Goal: Information Seeking & Learning: Learn about a topic

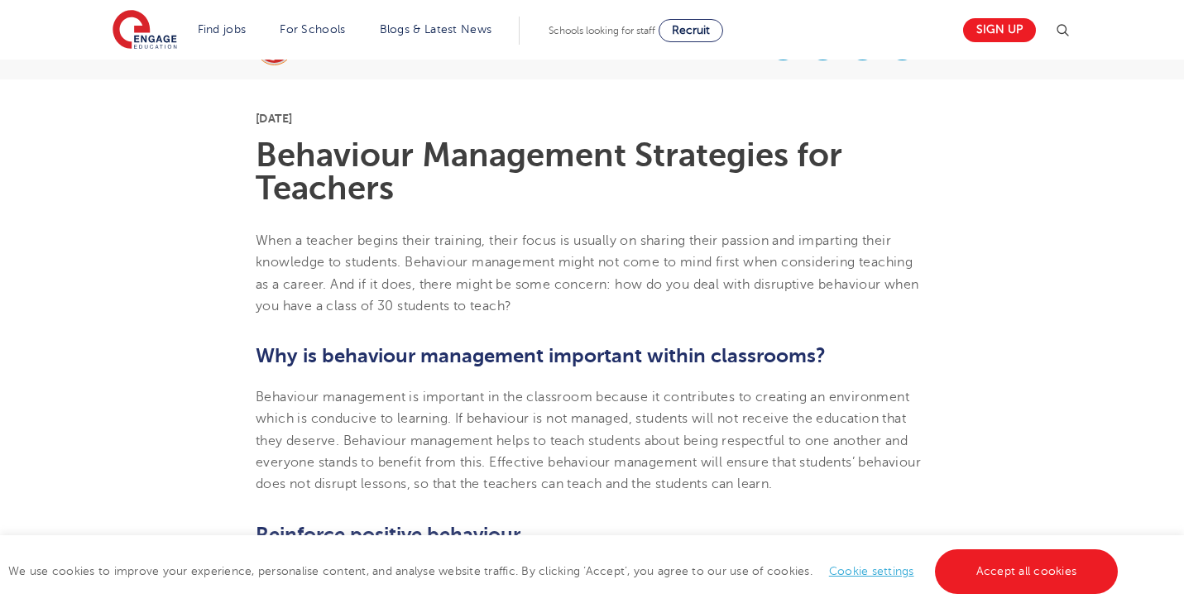
scroll to position [392, 0]
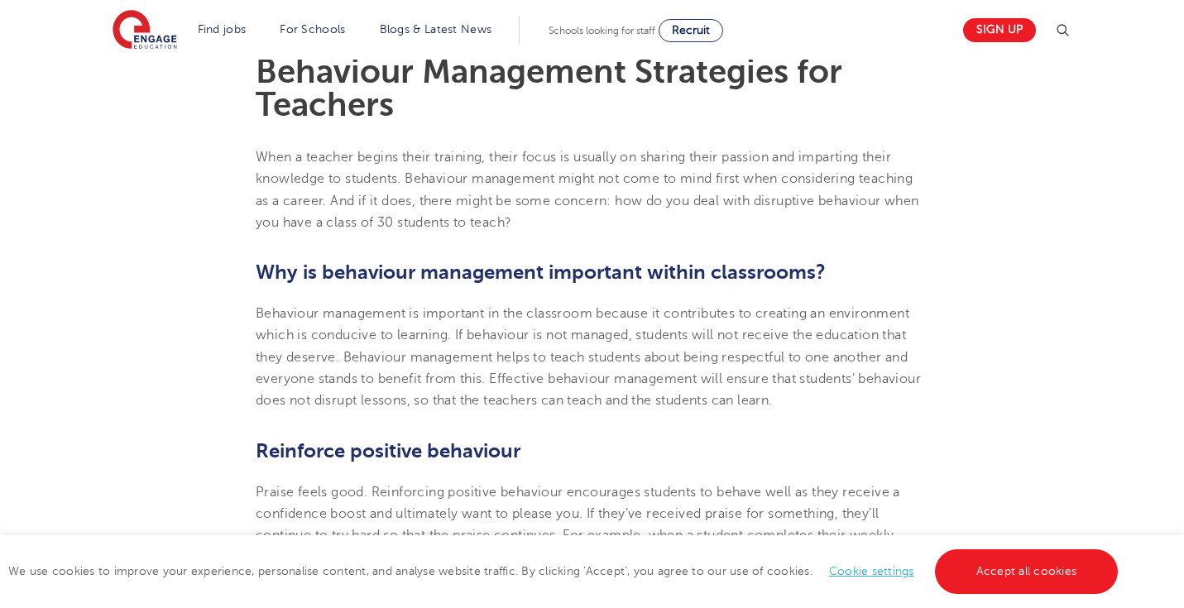
scroll to position [464, 0]
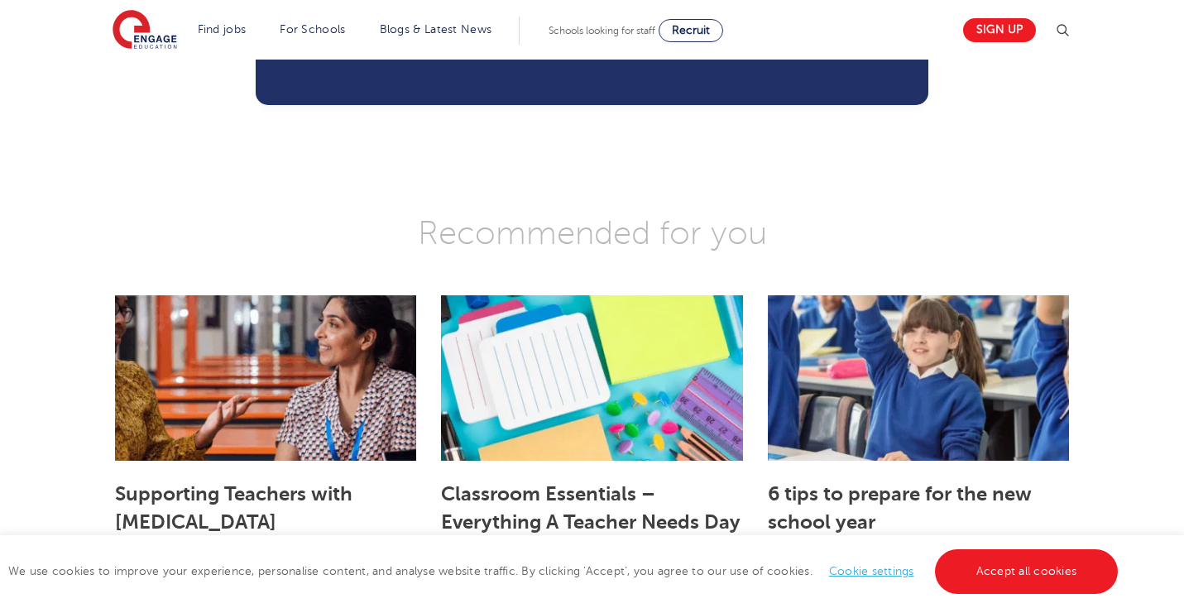
scroll to position [2708, 0]
